Goal: Navigation & Orientation: Find specific page/section

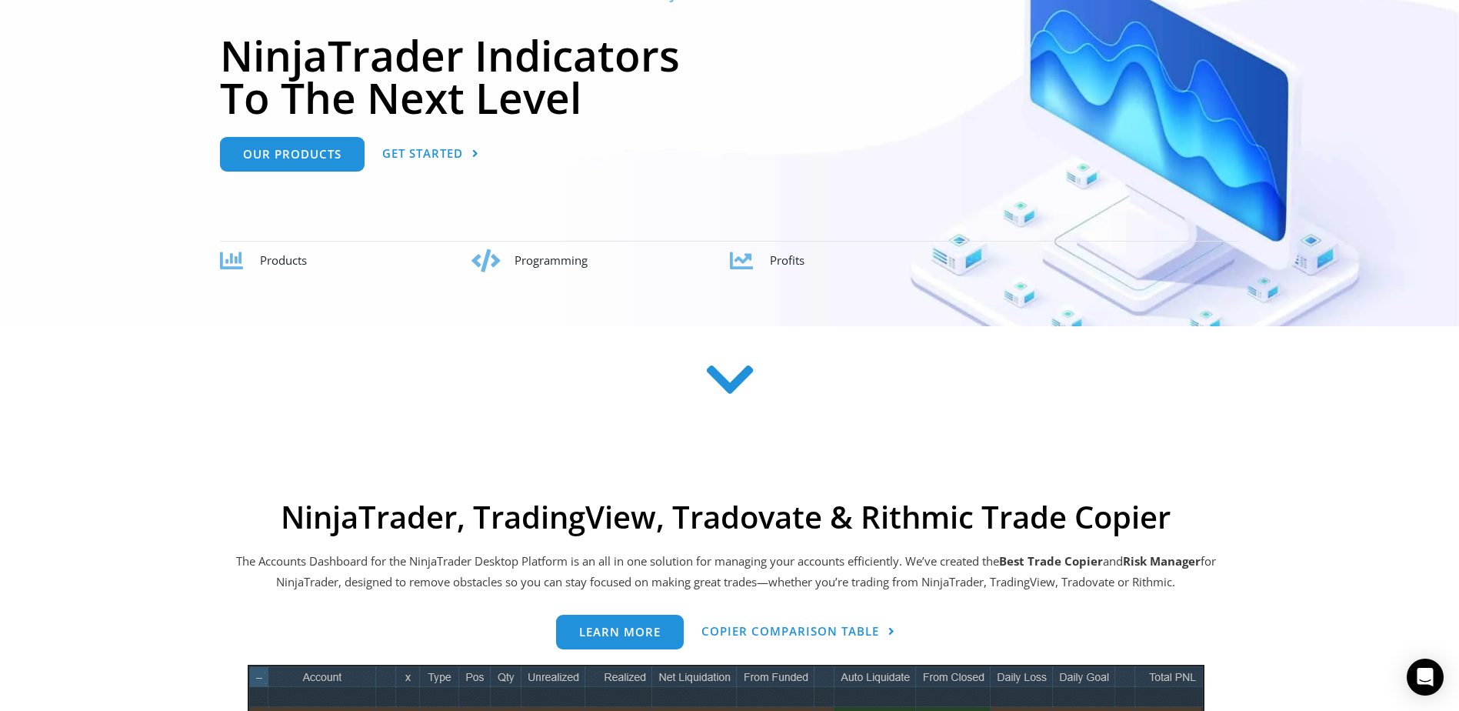
scroll to position [308, 0]
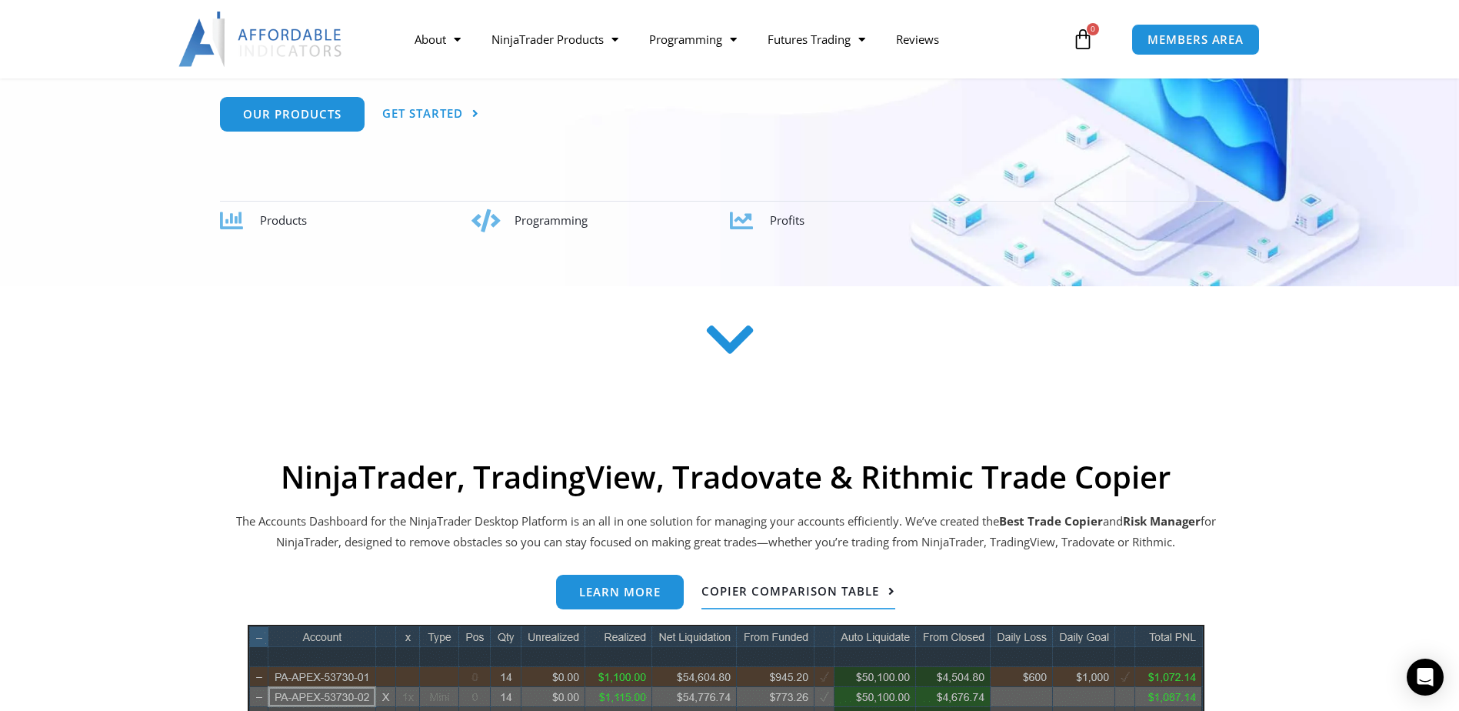
click at [828, 585] on span "Copier Comparison Table" at bounding box center [791, 591] width 178 height 12
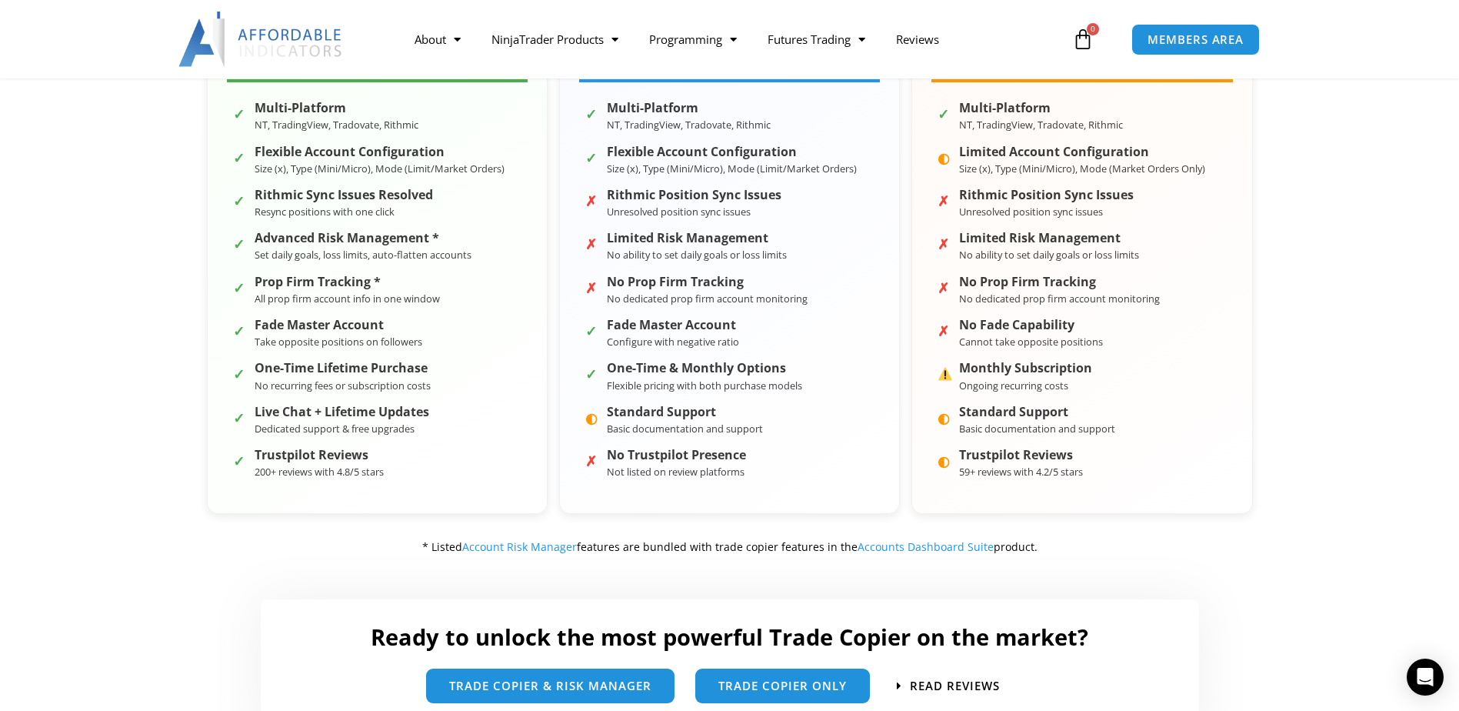
scroll to position [539, 0]
